Goal: Information Seeking & Learning: Learn about a topic

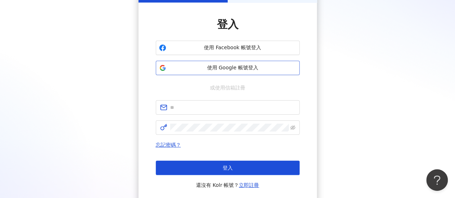
scroll to position [49, 0]
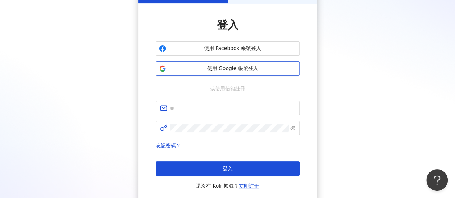
click at [256, 63] on button "使用 Google 帳號登入" at bounding box center [228, 69] width 144 height 14
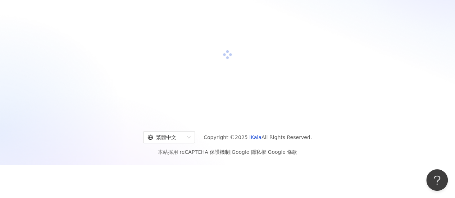
scroll to position [0, 0]
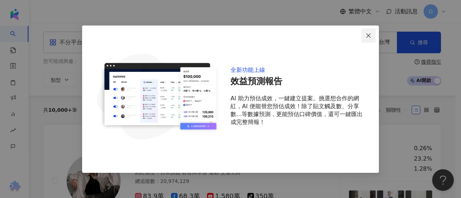
click at [368, 36] on icon "close" at bounding box center [368, 35] width 4 height 4
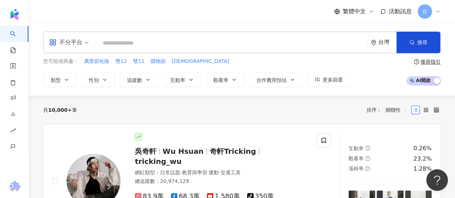
click at [166, 39] on input "search" at bounding box center [232, 43] width 266 height 14
click at [140, 40] on input "search" at bounding box center [232, 43] width 266 height 14
paste input "**********"
type input "**********"
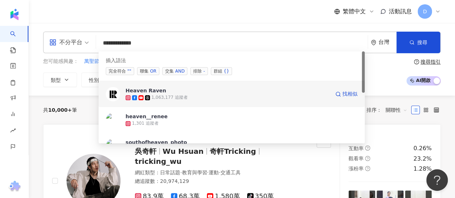
click at [211, 95] on div "1,063,177 追蹤者" at bounding box center [228, 97] width 204 height 7
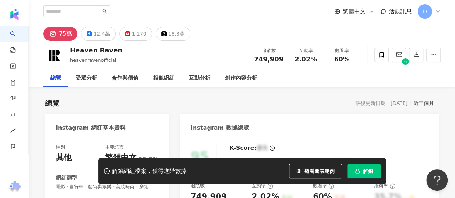
click at [353, 169] on button "解鎖" at bounding box center [364, 171] width 33 height 14
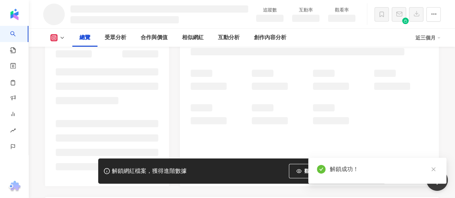
scroll to position [120, 0]
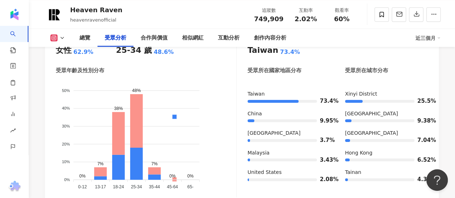
scroll to position [660, 0]
